Goal: Navigation & Orientation: Go to known website

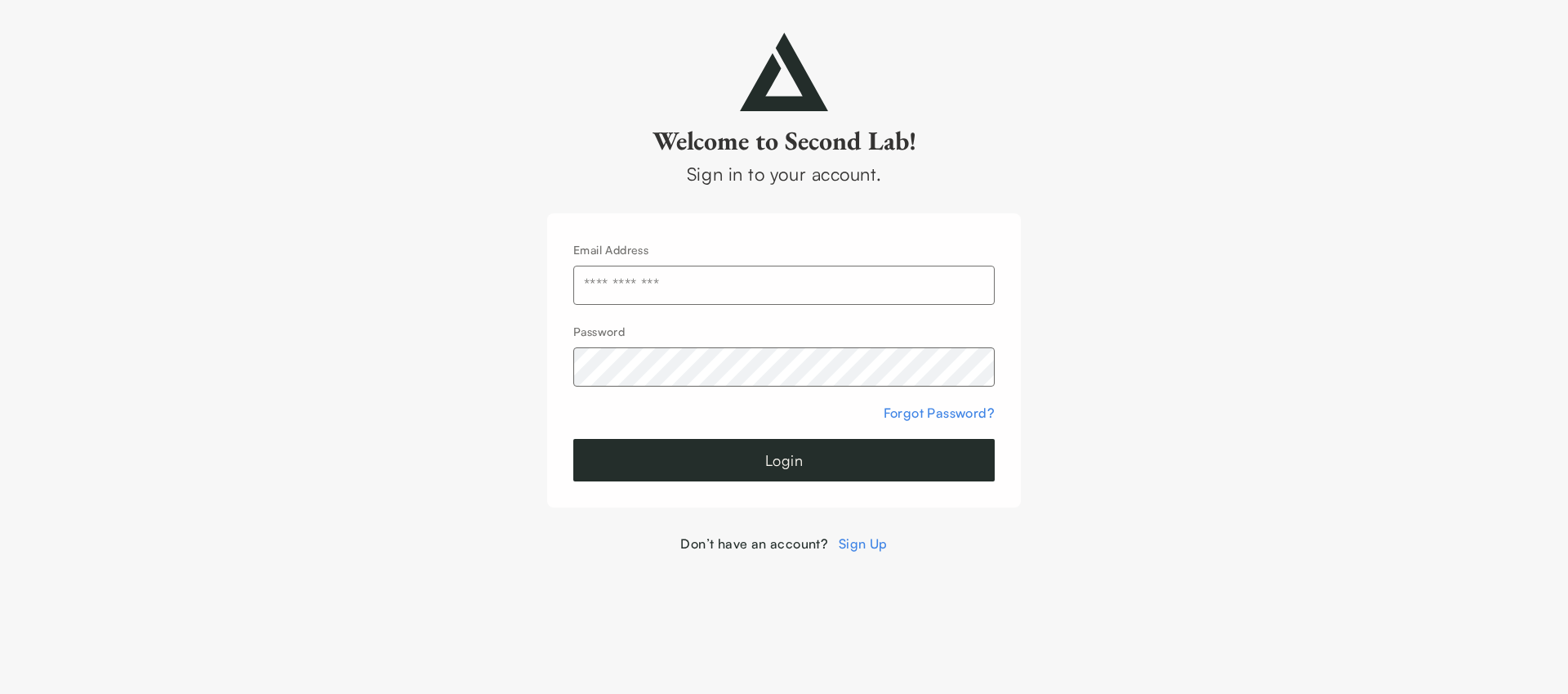
click at [648, 274] on input "text" at bounding box center [784, 284] width 422 height 39
click at [0, 553] on com-1password-button at bounding box center [0, 553] width 0 height 0
type input "**********"
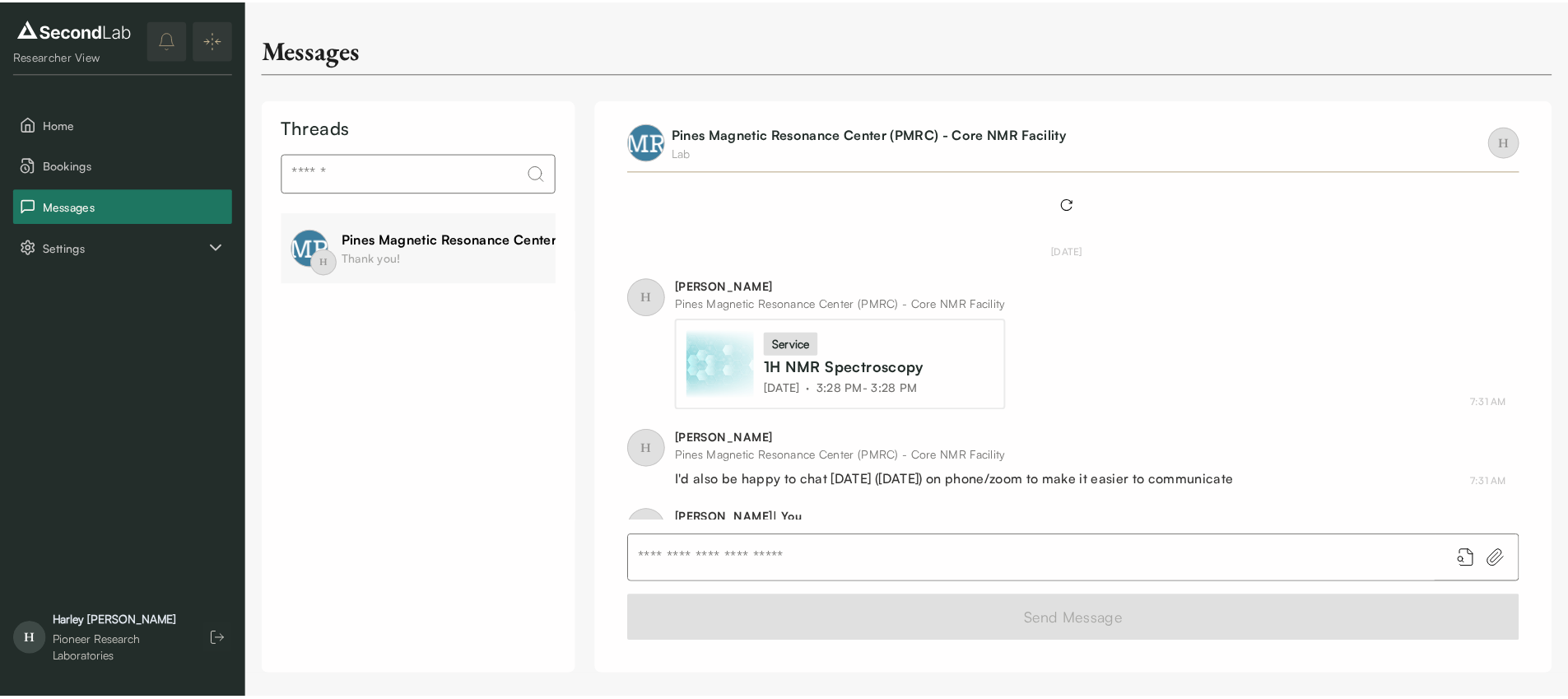
scroll to position [680, 0]
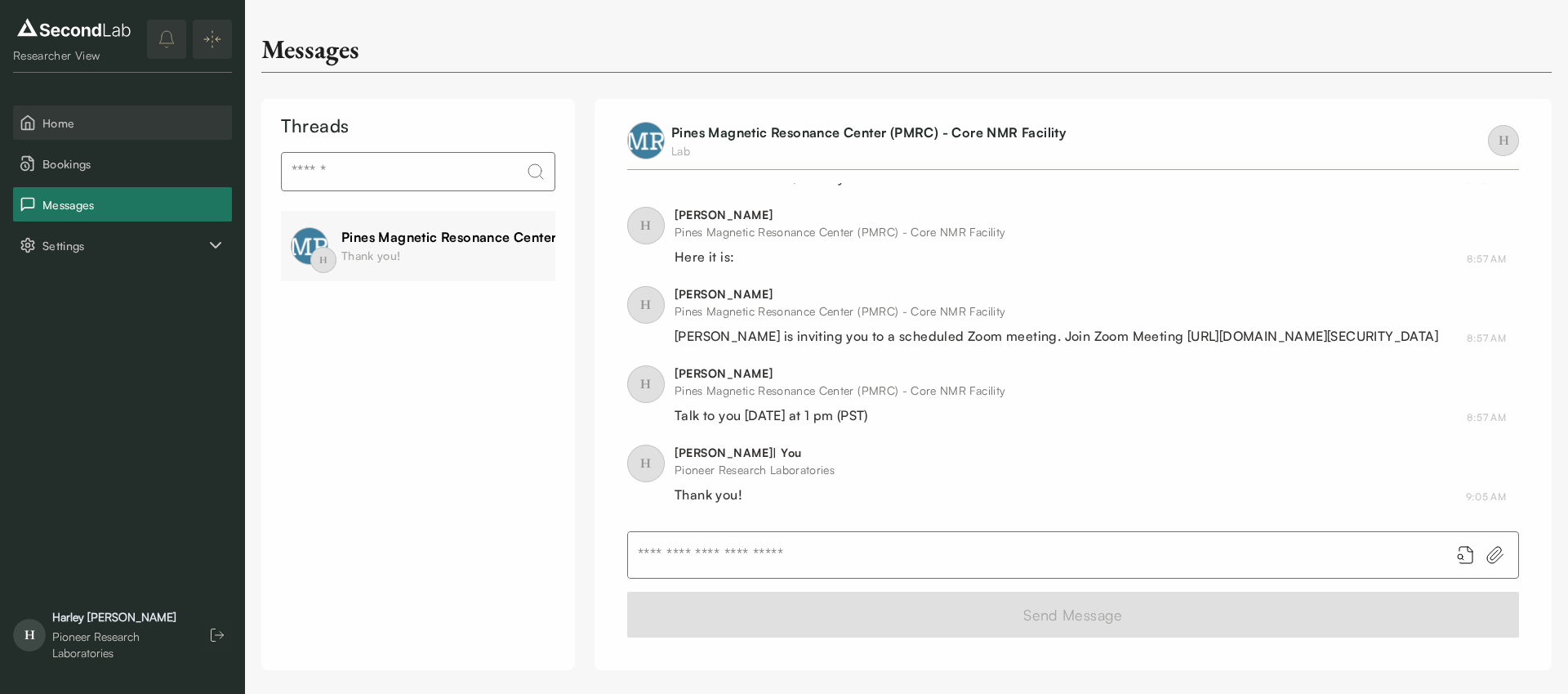
click at [92, 131] on button "Home" at bounding box center [122, 122] width 219 height 34
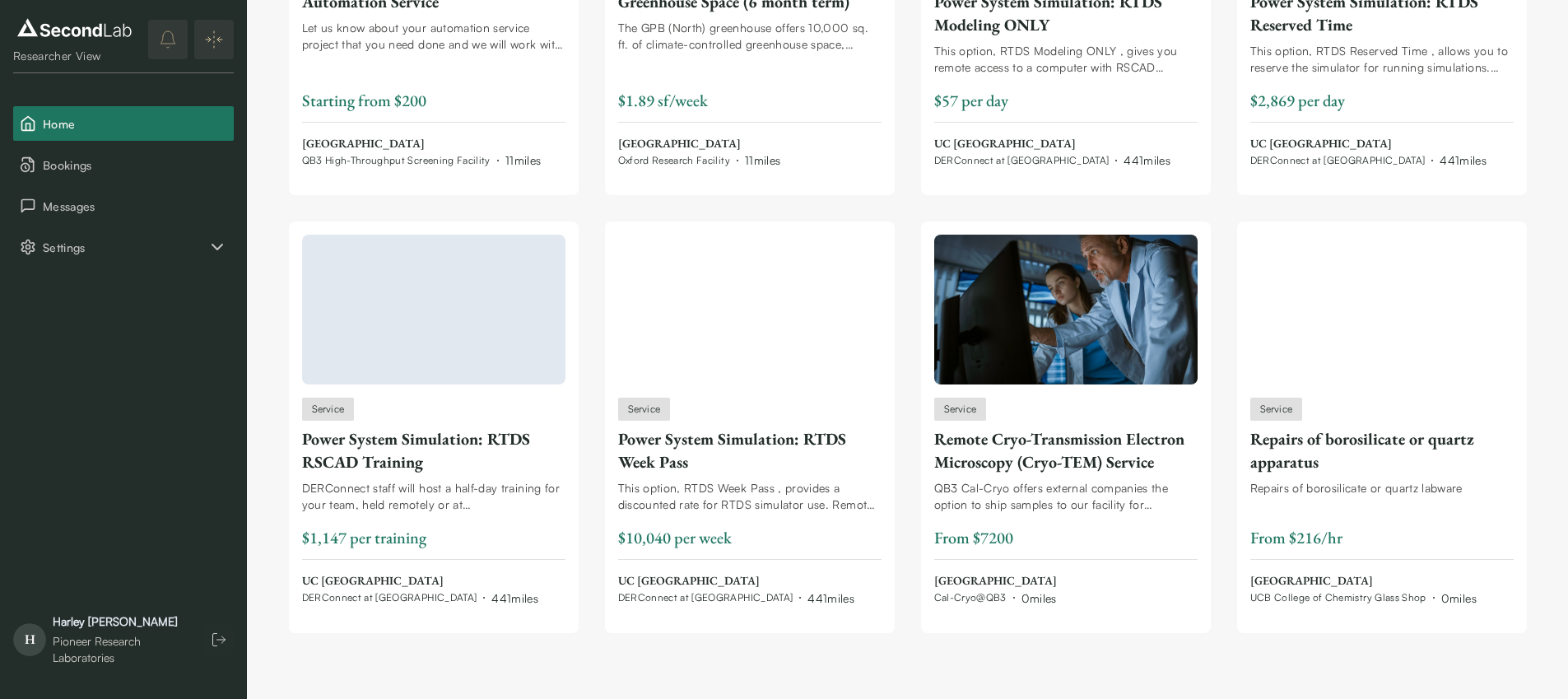
scroll to position [7307, 0]
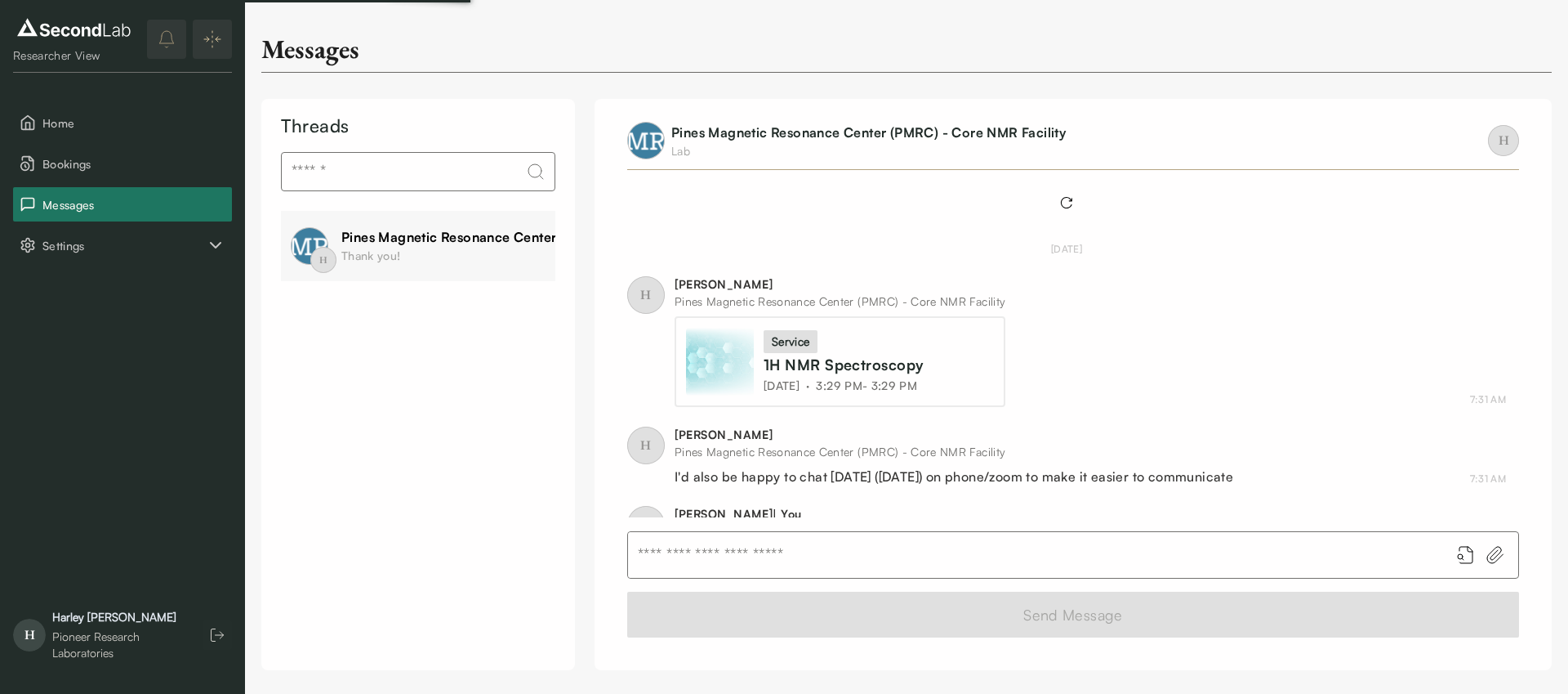
scroll to position [675, 0]
